Goal: Information Seeking & Learning: Learn about a topic

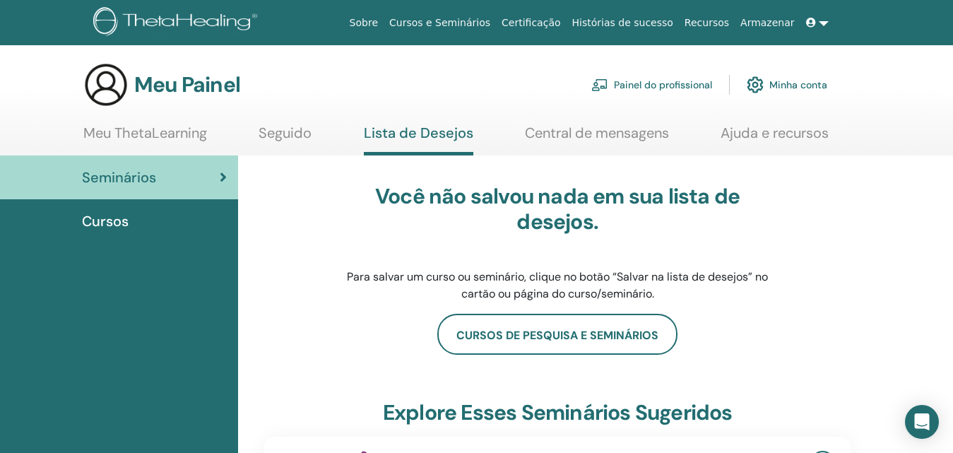
drag, startPoint x: 958, startPoint y: 444, endPoint x: 608, endPoint y: 236, distance: 407.2
click at [608, 236] on div "Você não salvou nada em sua lista de desejos. Para salvar um curso ou seminário…" at bounding box center [557, 243] width 445 height 119
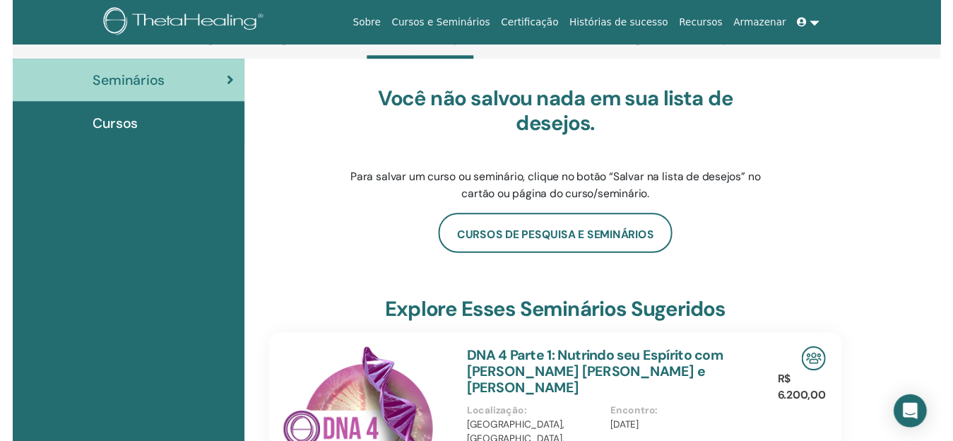
scroll to position [173, 0]
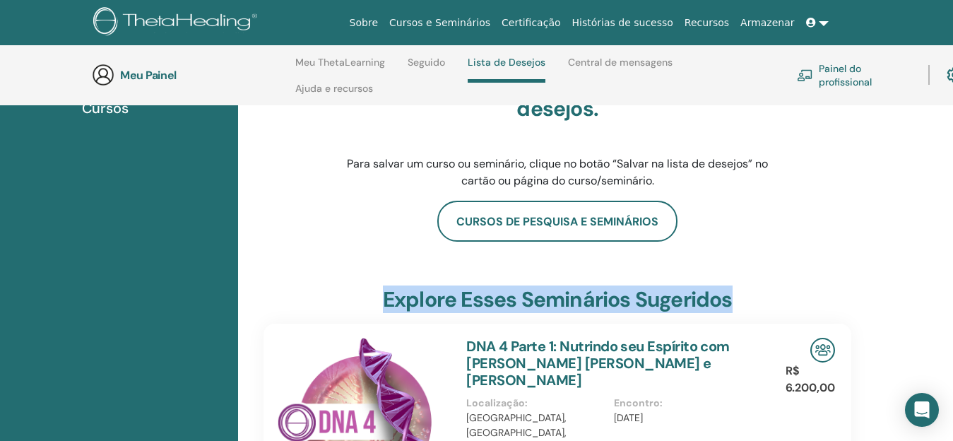
click at [953, 268] on html "Sobre Cursos e Seminários Certificação Histórias de sucesso Recursos Armazenar …" at bounding box center [476, 47] width 953 height 441
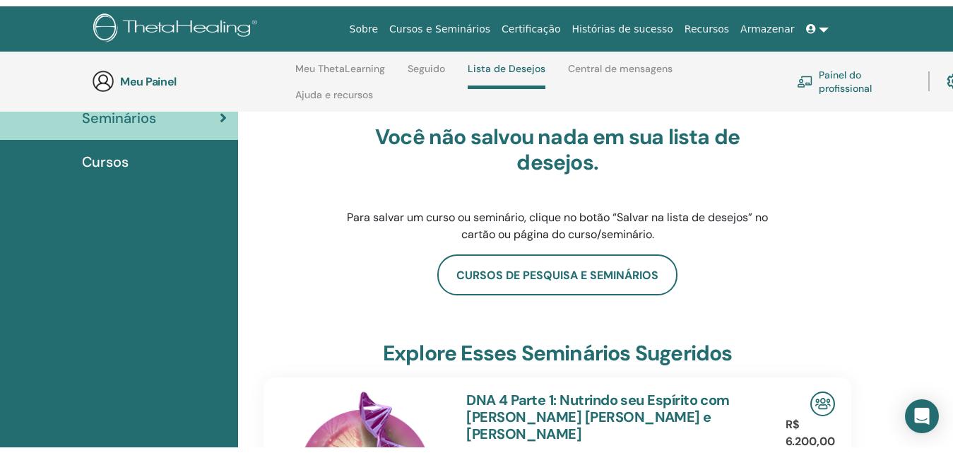
scroll to position [0, 0]
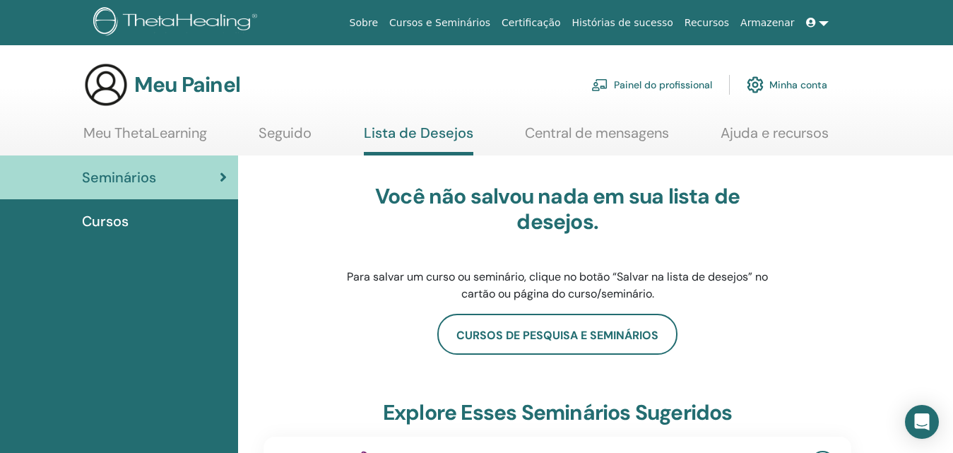
click at [167, 132] on font "Meu ThetaLearning" at bounding box center [145, 133] width 124 height 18
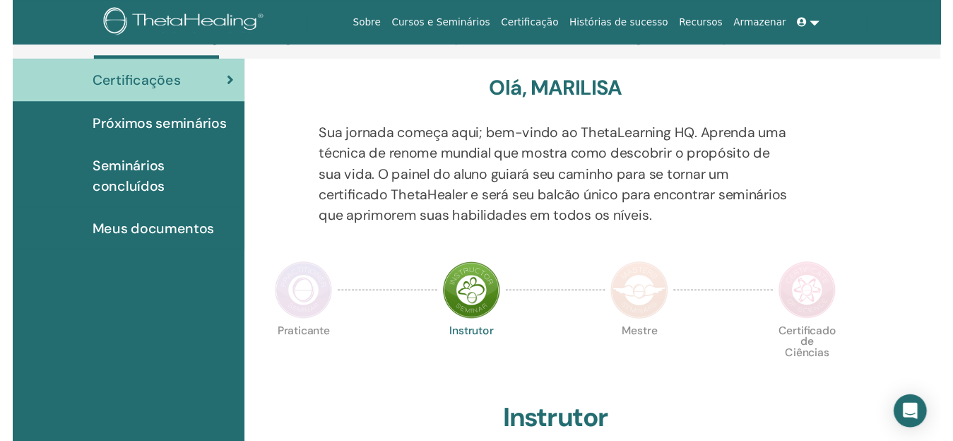
scroll to position [173, 0]
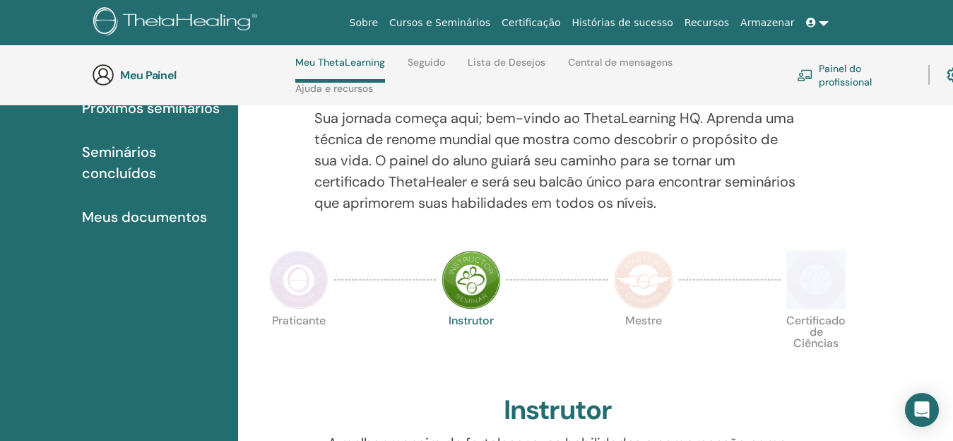
click at [953, 268] on html "Sobre Cursos e Seminários Certificação Histórias de sucesso Recursos Armazenar …" at bounding box center [476, 47] width 953 height 441
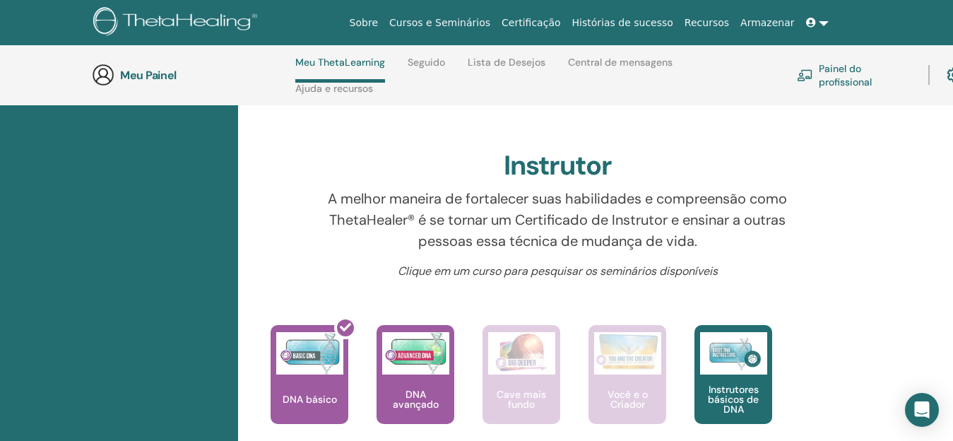
scroll to position [428, 0]
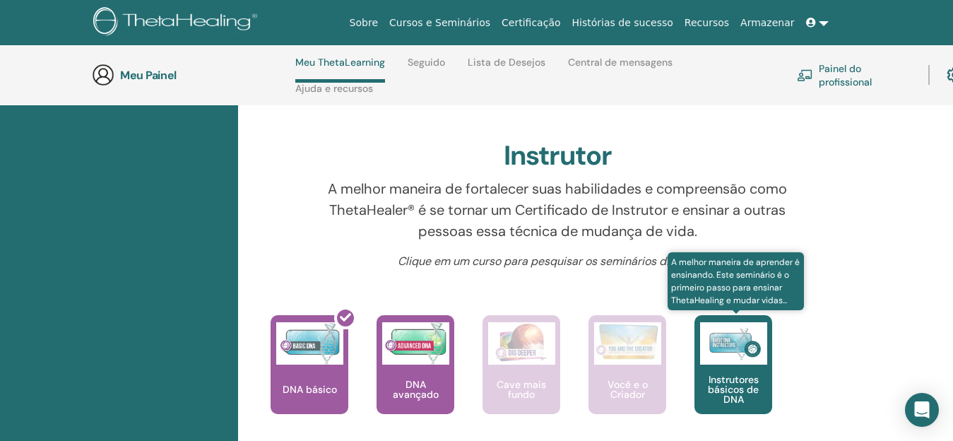
click at [738, 385] on font "Instrutores básicos de DNA" at bounding box center [733, 389] width 51 height 33
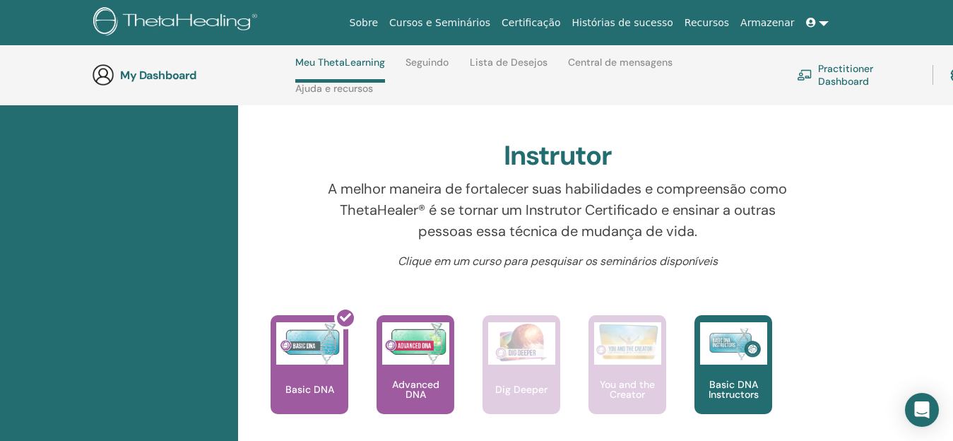
scroll to position [428, 0]
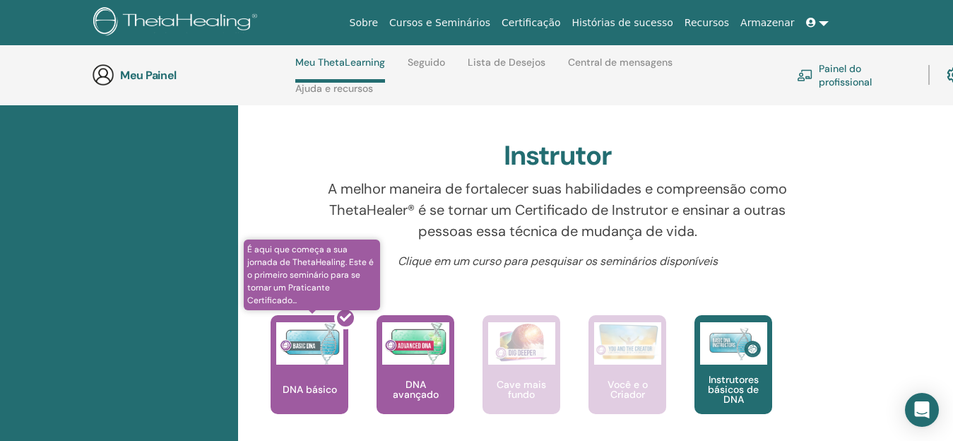
drag, startPoint x: 301, startPoint y: 382, endPoint x: 293, endPoint y: 381, distance: 7.9
click at [293, 381] on div at bounding box center [318, 370] width 78 height 127
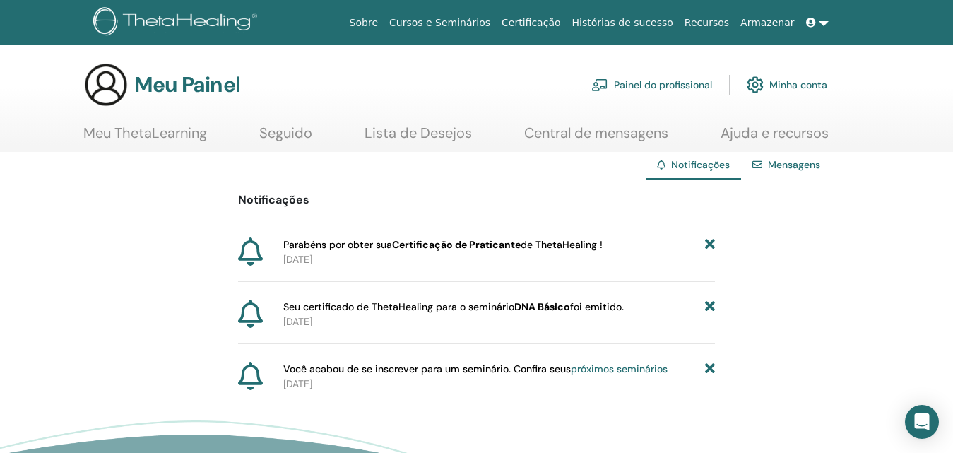
click at [152, 131] on font "Meu ThetaLearning" at bounding box center [145, 133] width 124 height 18
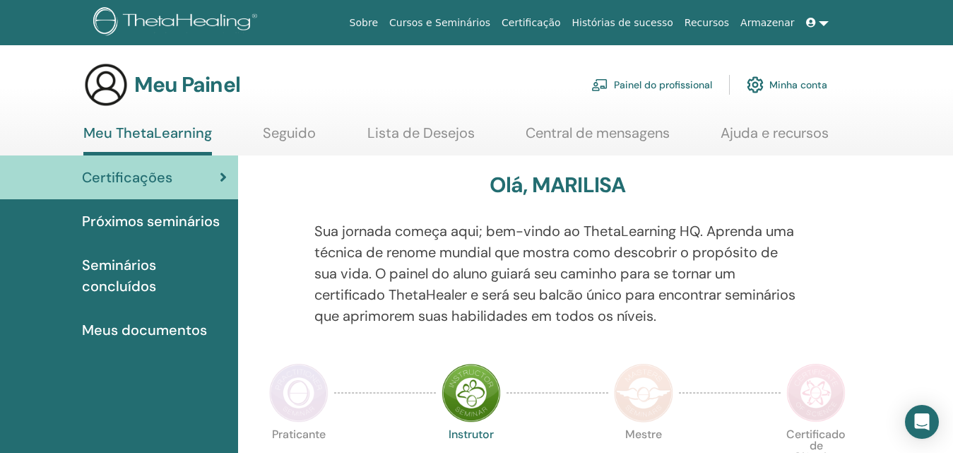
click at [141, 175] on font "Certificações" at bounding box center [127, 177] width 90 height 18
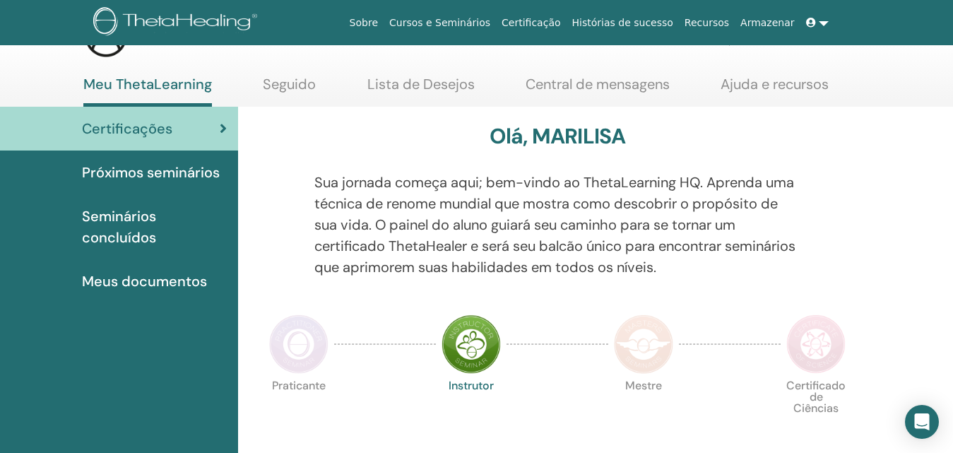
scroll to position [57, 0]
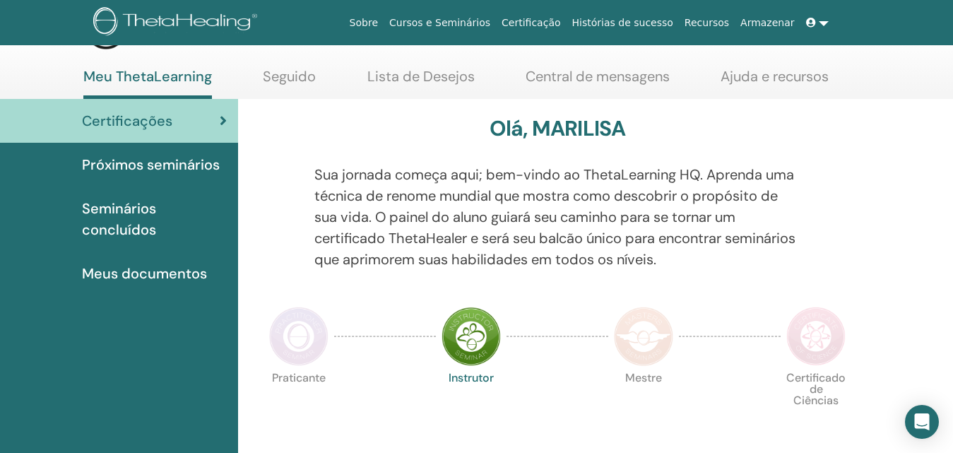
click at [290, 329] on img at bounding box center [298, 336] width 59 height 59
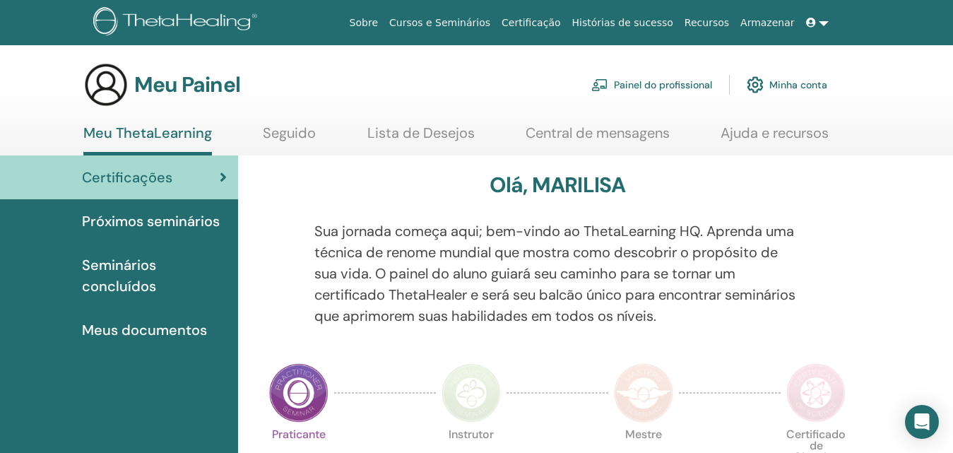
click at [136, 329] on font "Meus documentos" at bounding box center [144, 330] width 125 height 18
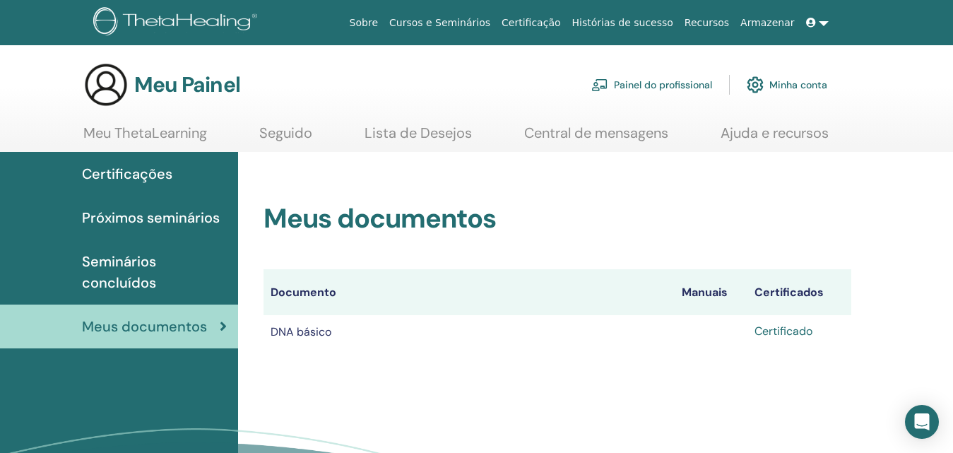
click at [777, 330] on font "Certificado" at bounding box center [784, 331] width 58 height 15
click at [193, 213] on font "Próximos seminários" at bounding box center [151, 217] width 138 height 18
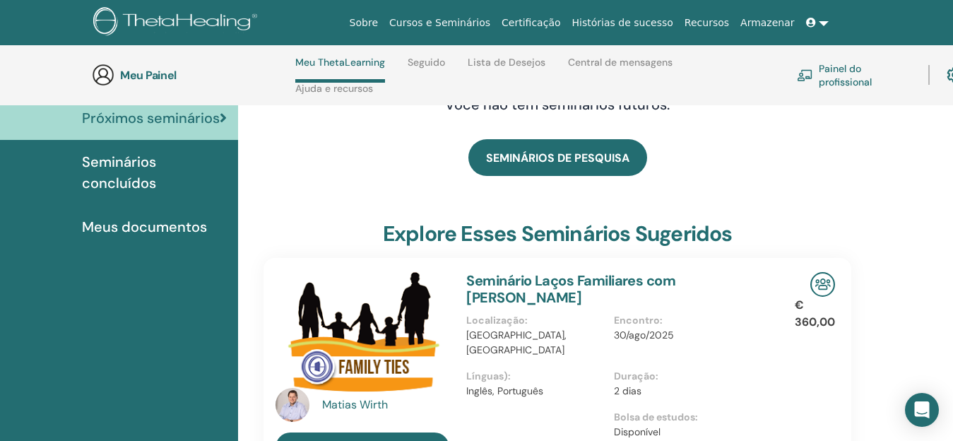
scroll to position [173, 0]
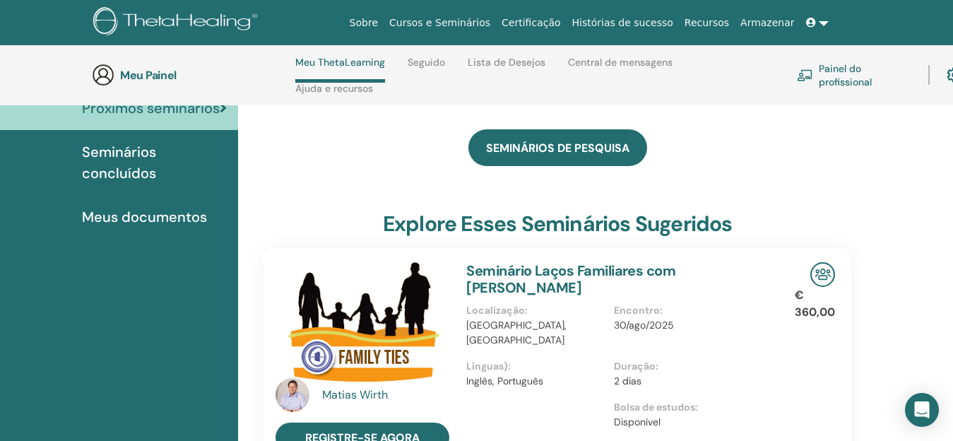
click at [953, 268] on html "Sobre Cursos e Seminários Certificação Histórias de sucesso Recursos Armazenar …" at bounding box center [476, 47] width 953 height 441
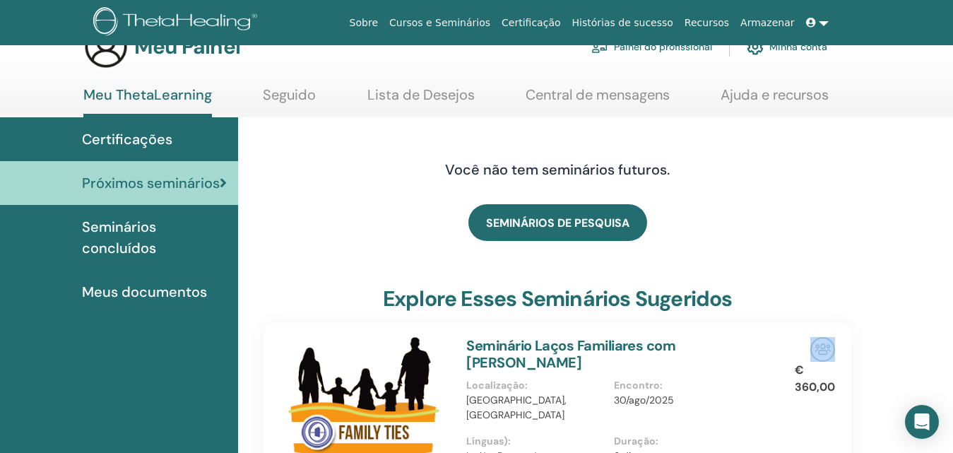
scroll to position [0, 0]
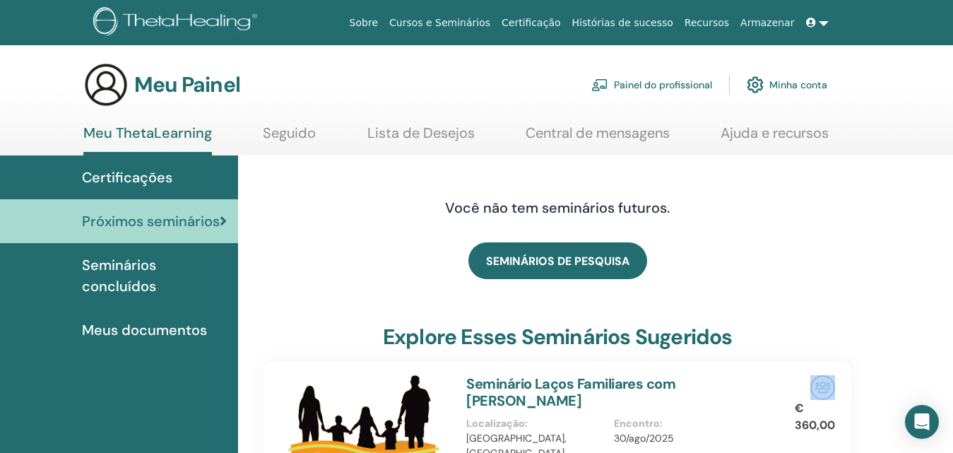
click at [781, 81] on font "Minha conta" at bounding box center [799, 85] width 58 height 13
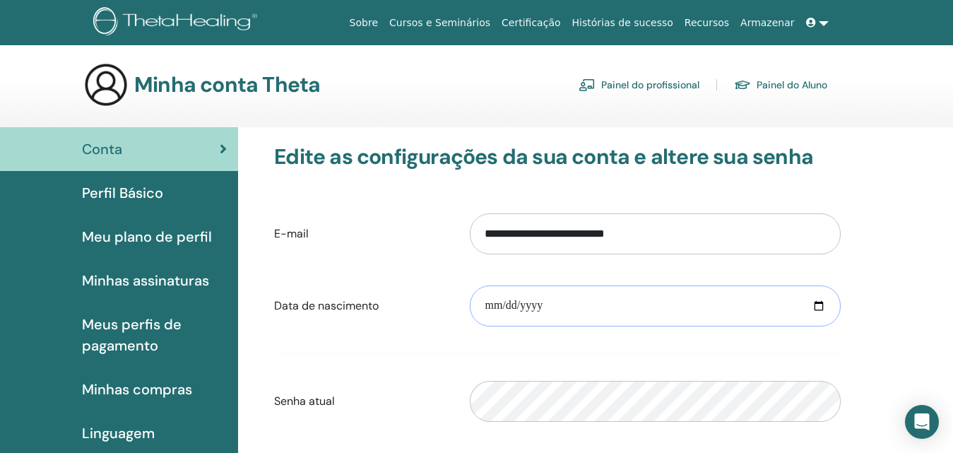
click at [818, 307] on input "date" at bounding box center [655, 305] width 371 height 41
click at [512, 308] on input "**********" at bounding box center [655, 305] width 371 height 41
type input "**********"
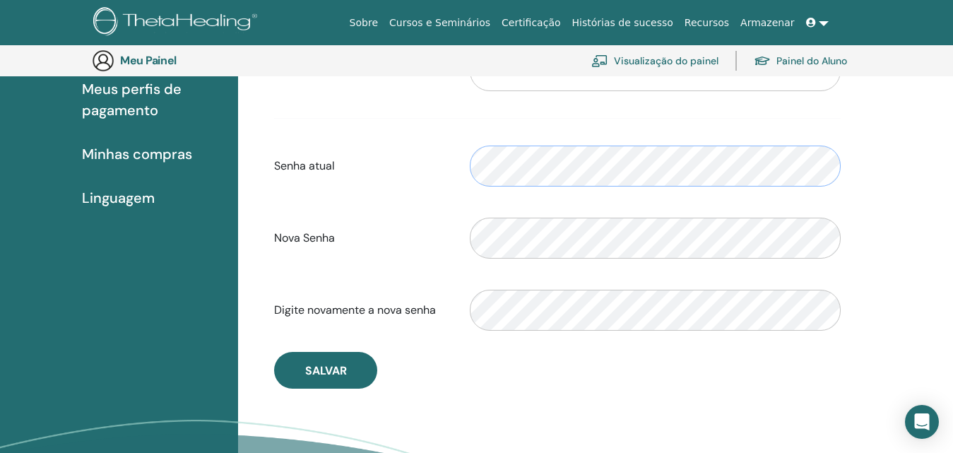
scroll to position [314, 0]
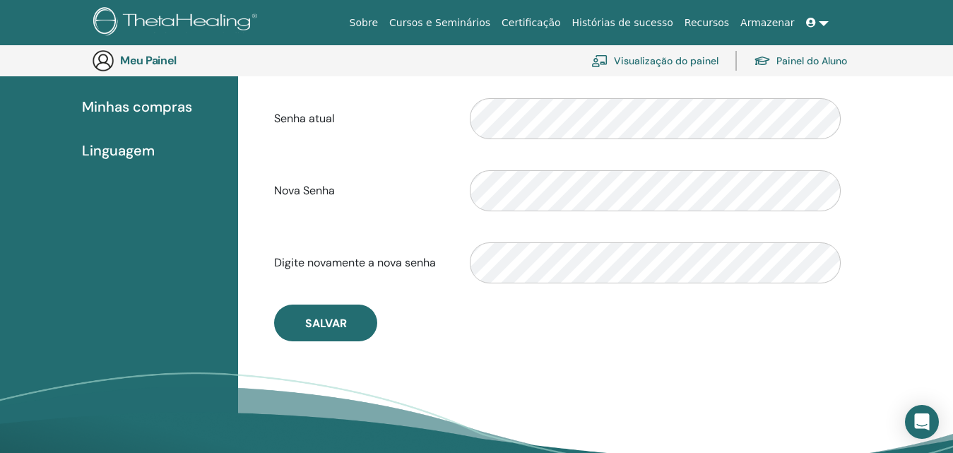
click at [593, 364] on div "**********" at bounding box center [595, 179] width 715 height 669
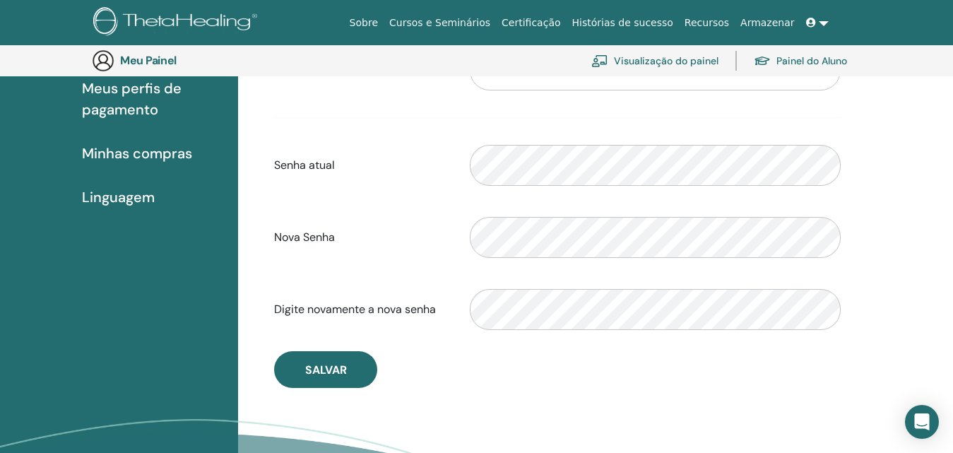
scroll to position [257, 0]
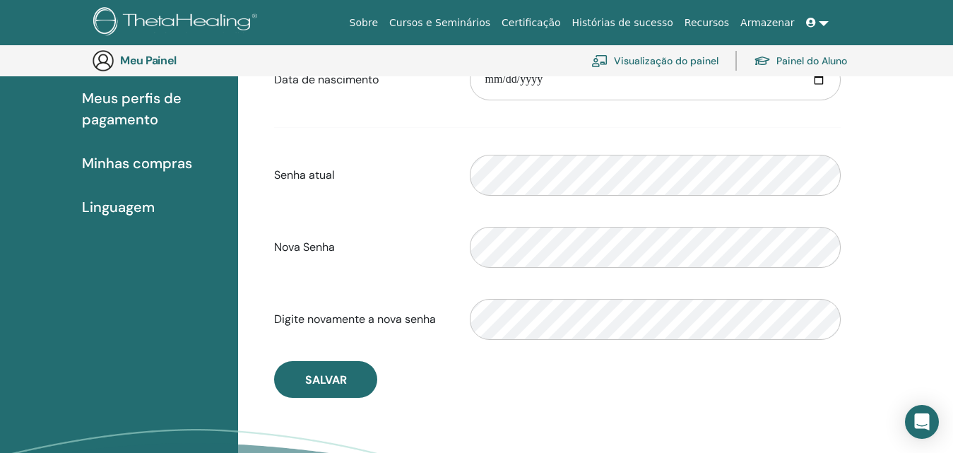
click at [135, 155] on font "Minhas compras" at bounding box center [137, 163] width 110 height 18
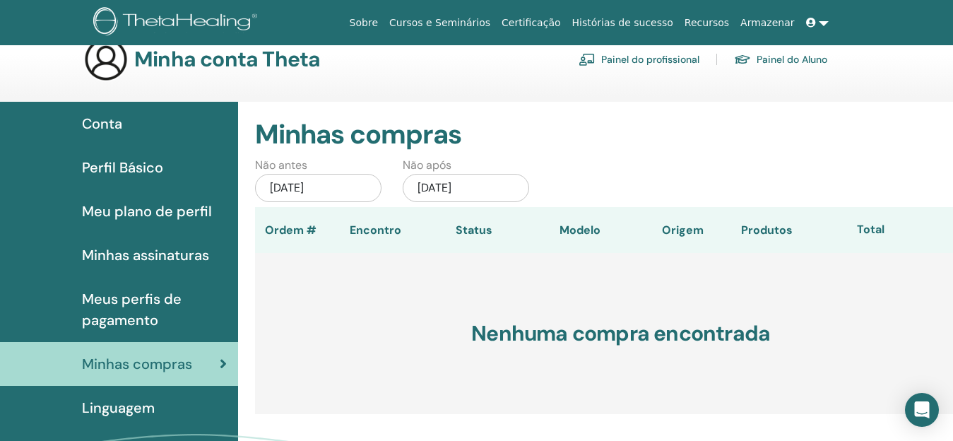
scroll to position [28, 0]
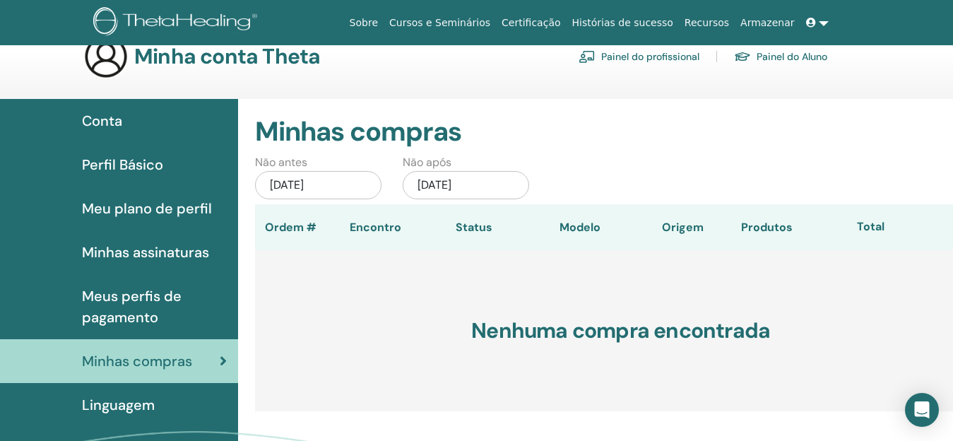
click at [784, 57] on font "Painel do Aluno" at bounding box center [792, 57] width 71 height 13
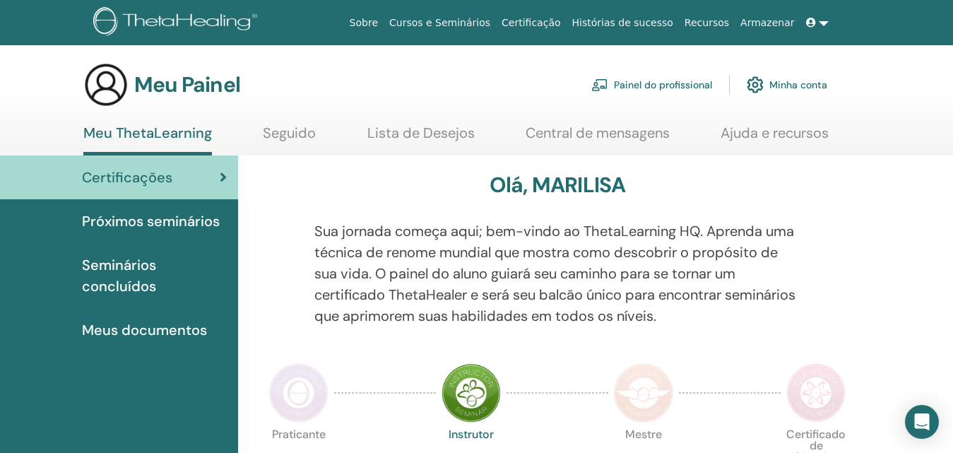
click at [136, 272] on font "Seminários concluídos" at bounding box center [119, 276] width 74 height 40
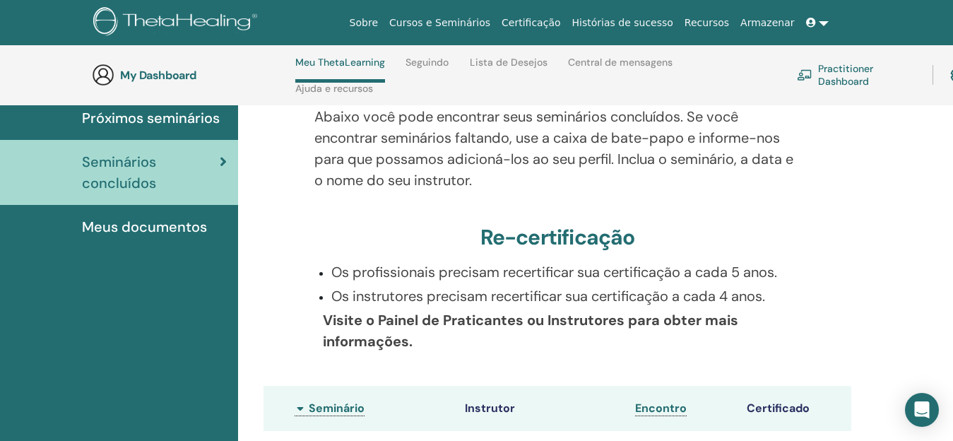
scroll to position [173, 0]
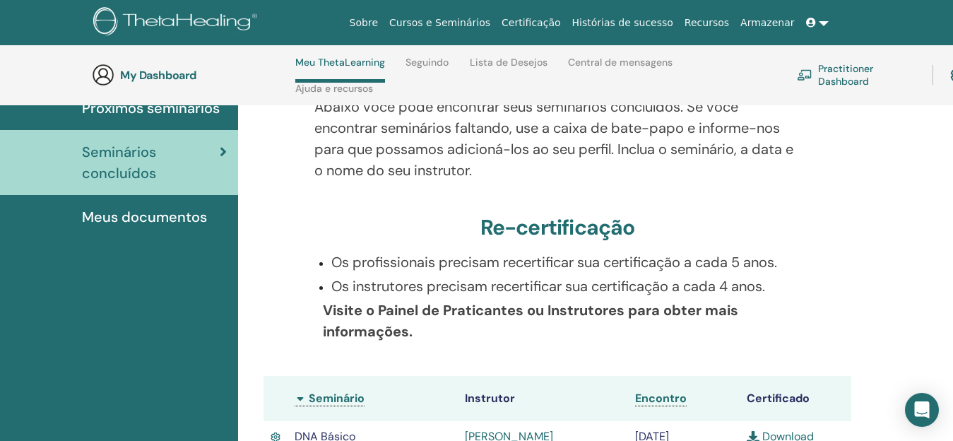
click at [953, 268] on html "Sobre Cursos e Seminários Certificação Histórias de sucesso Recursos Armazenar …" at bounding box center [476, 47] width 953 height 441
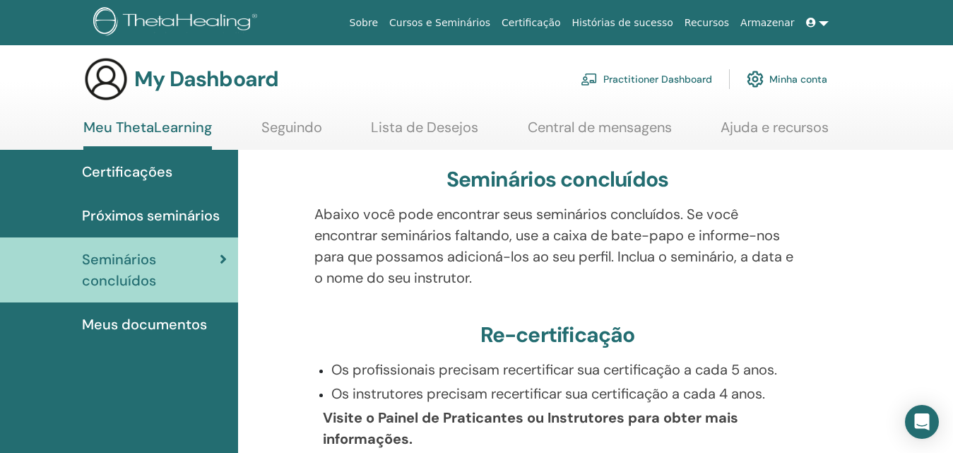
scroll to position [0, 0]
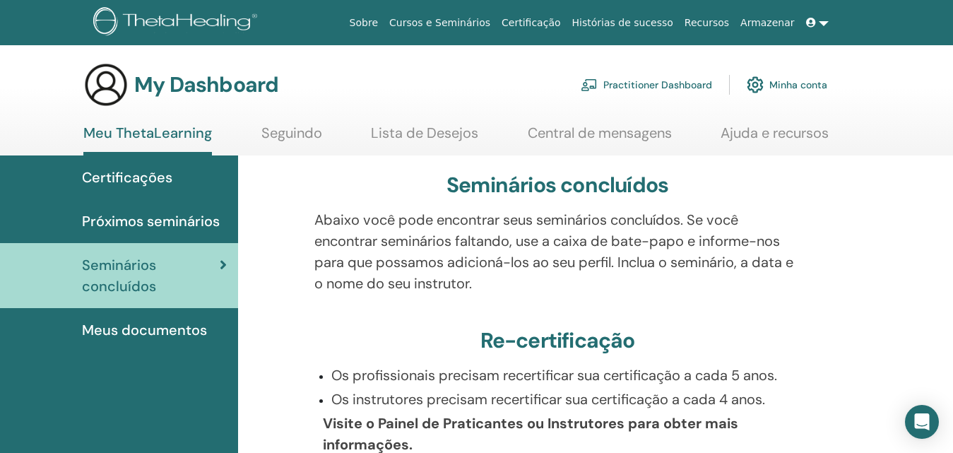
click at [634, 134] on link "Central de mensagens" at bounding box center [600, 138] width 144 height 28
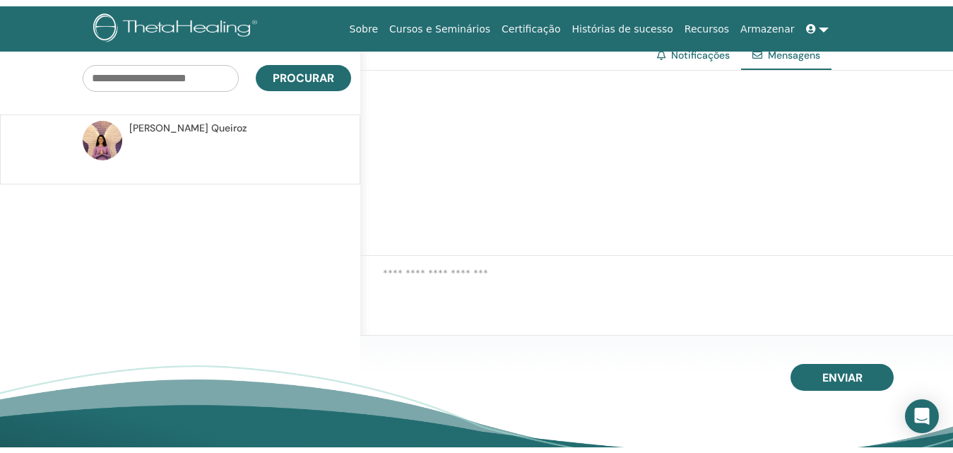
scroll to position [21, 0]
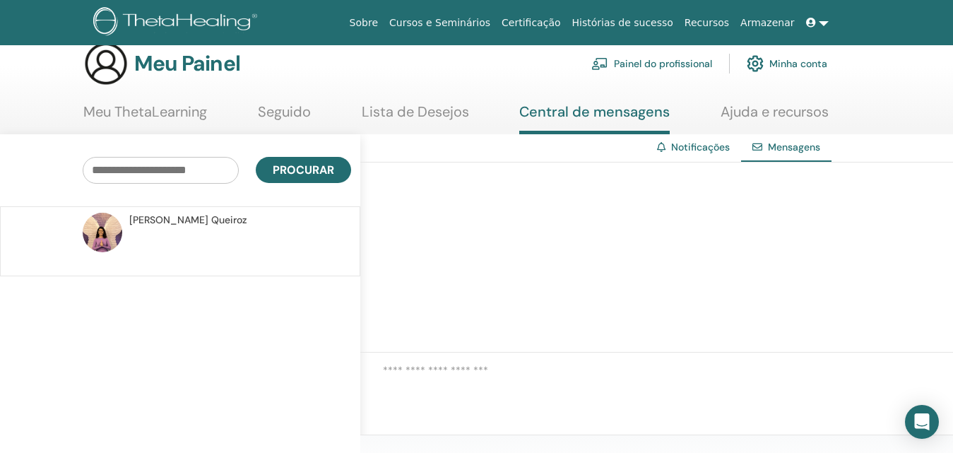
click at [809, 23] on icon at bounding box center [811, 23] width 10 height 10
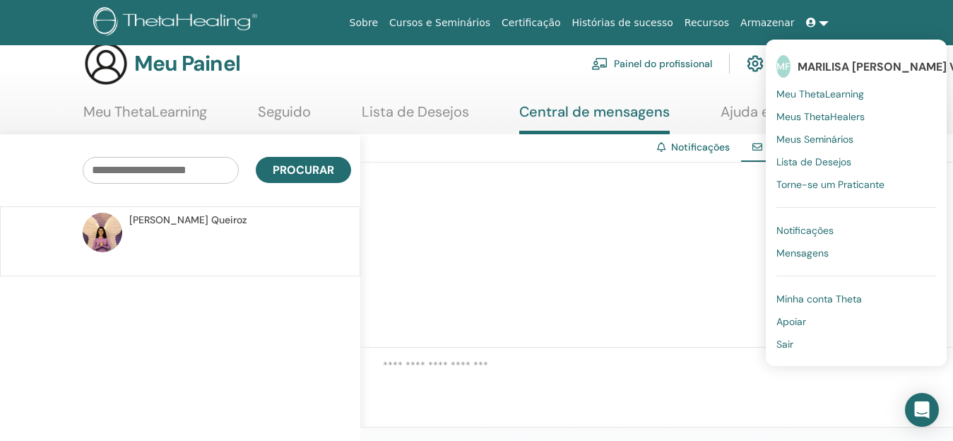
click at [814, 248] on font "Mensagens" at bounding box center [803, 253] width 52 height 13
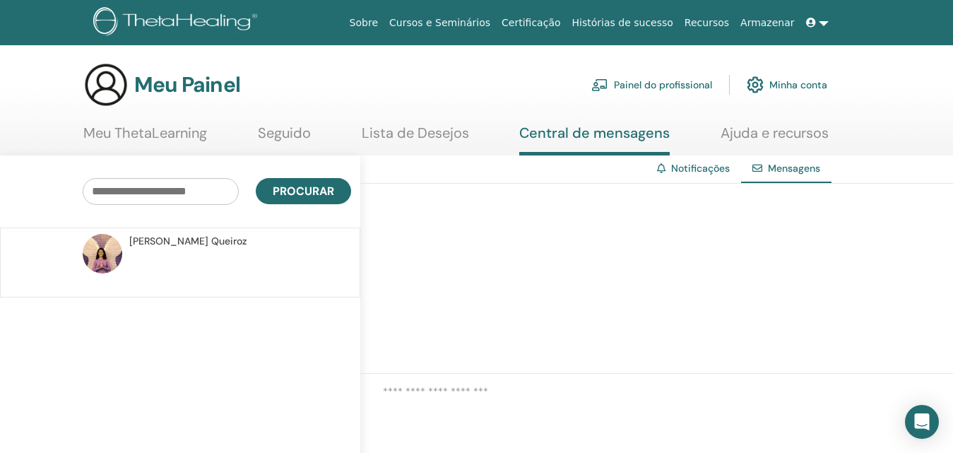
click at [815, 20] on icon at bounding box center [811, 23] width 10 height 10
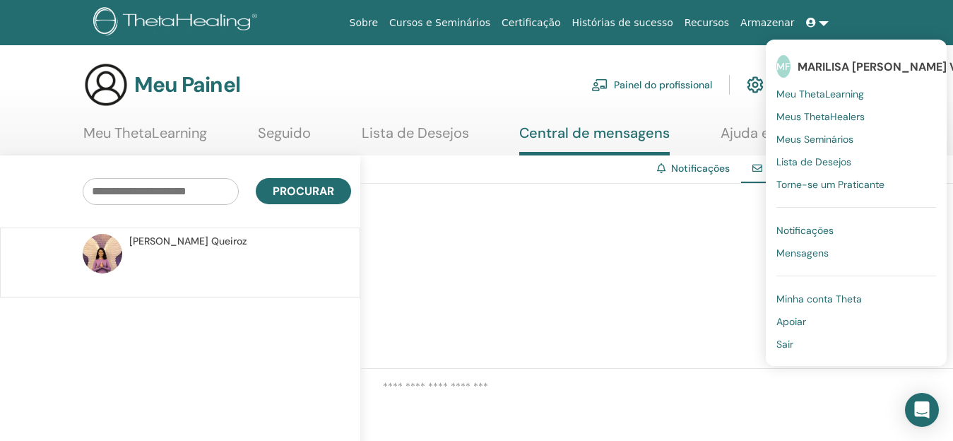
click at [823, 90] on font "Meu ThetaLearning" at bounding box center [821, 94] width 88 height 13
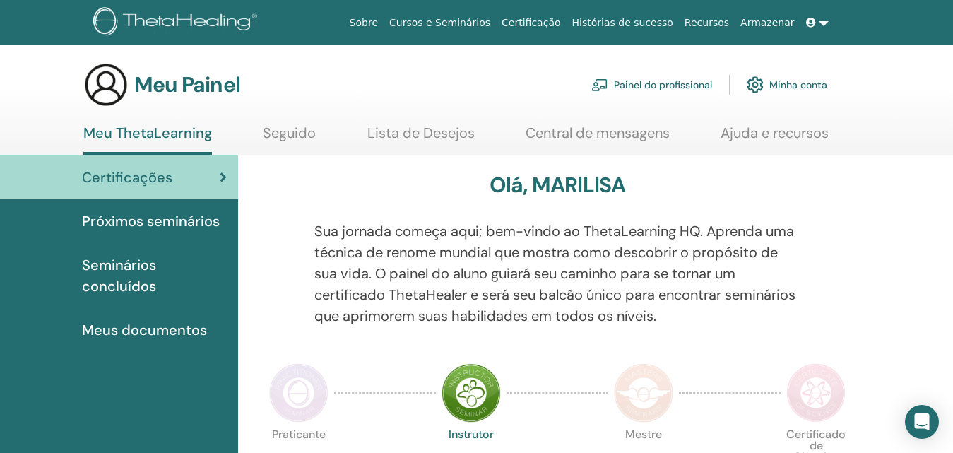
click at [823, 20] on link at bounding box center [818, 23] width 34 height 26
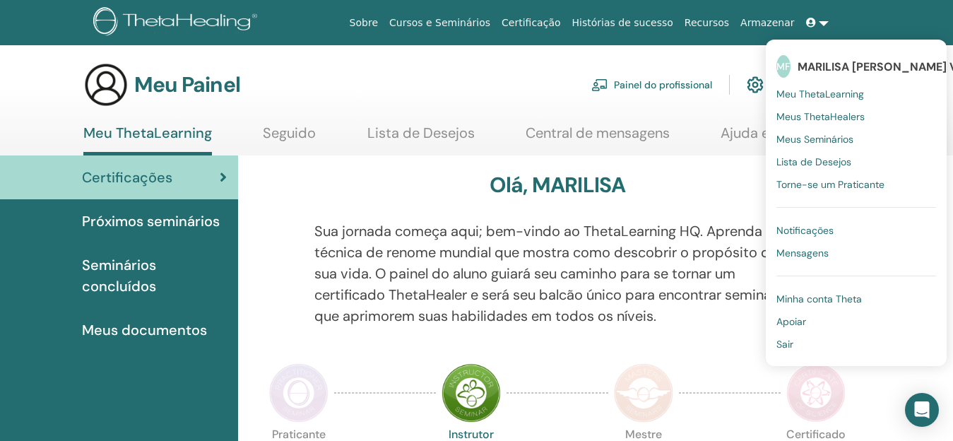
click at [801, 229] on font "Notificações" at bounding box center [805, 230] width 57 height 13
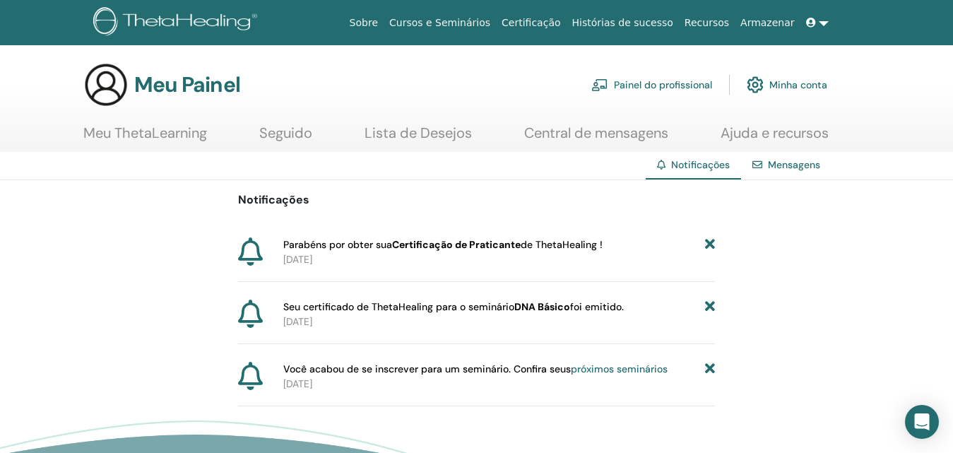
click at [597, 366] on font "próximos seminários" at bounding box center [619, 369] width 97 height 13
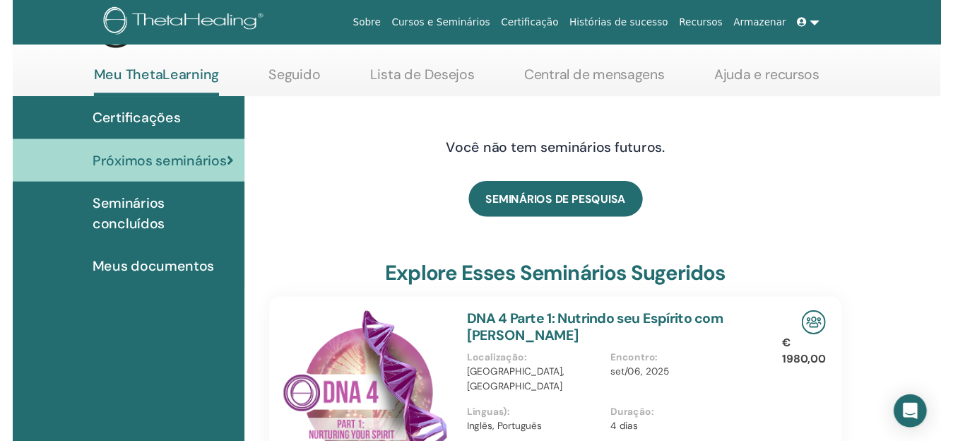
scroll to position [173, 0]
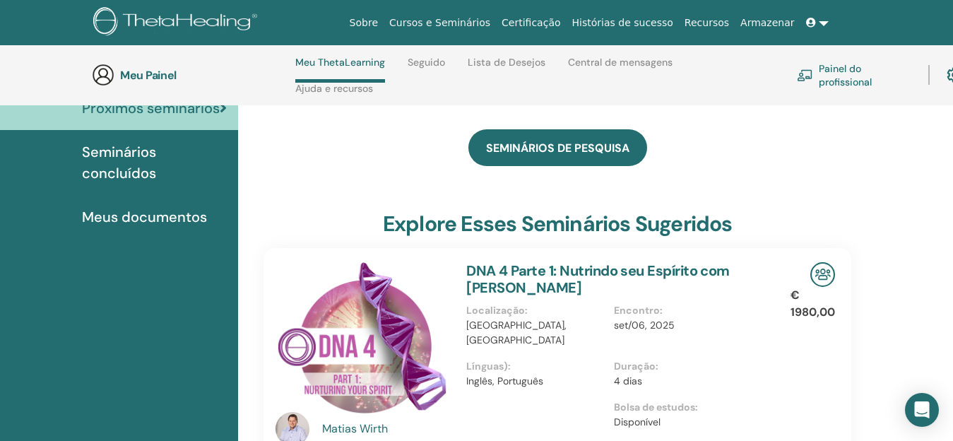
click at [953, 268] on html "Sobre Cursos e Seminários Certificação Histórias de sucesso Recursos Armazenar …" at bounding box center [476, 47] width 953 height 441
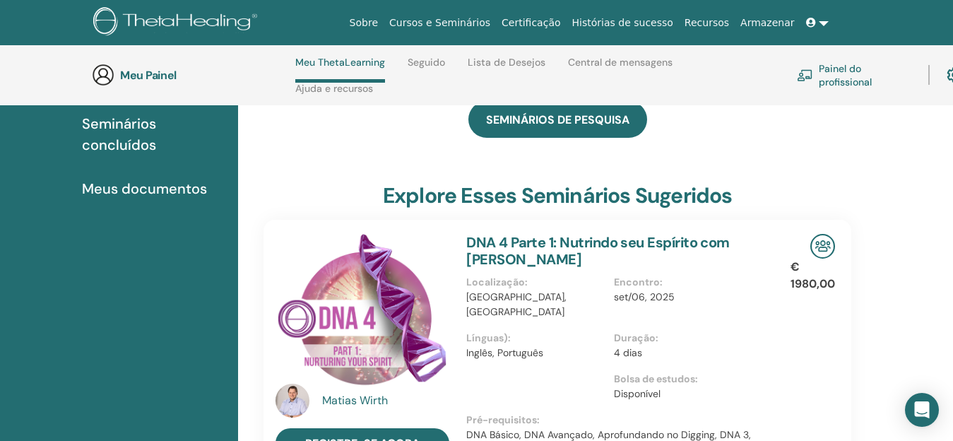
scroll to position [277, 0]
